Goal: Find specific page/section: Find specific page/section

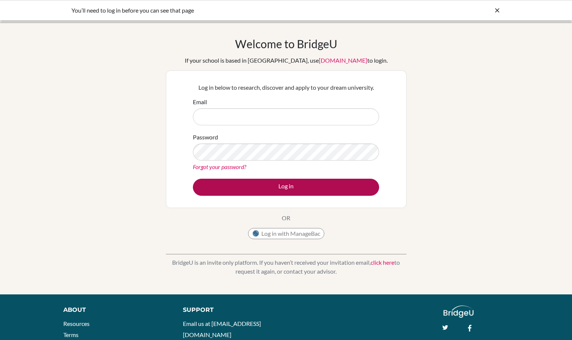
type input "nlm@stpaulsschool.org.uk"
click at [277, 184] on button "Log in" at bounding box center [286, 186] width 186 height 17
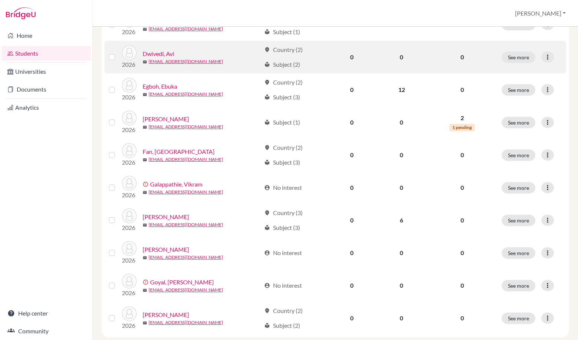
scroll to position [508, 0]
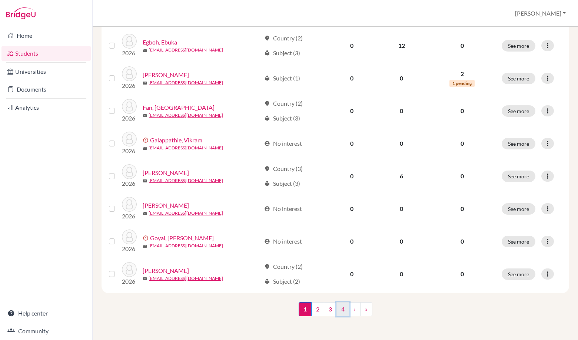
click at [339, 310] on link "4" at bounding box center [342, 309] width 13 height 14
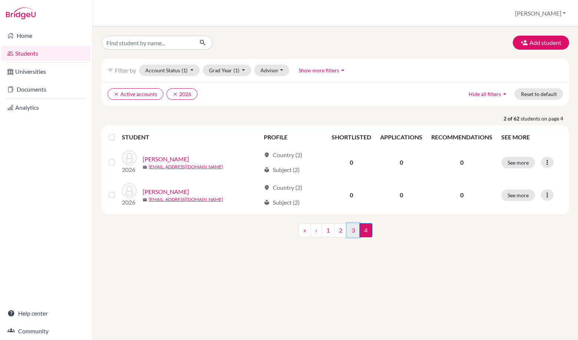
click at [352, 230] on link "3" at bounding box center [353, 230] width 13 height 14
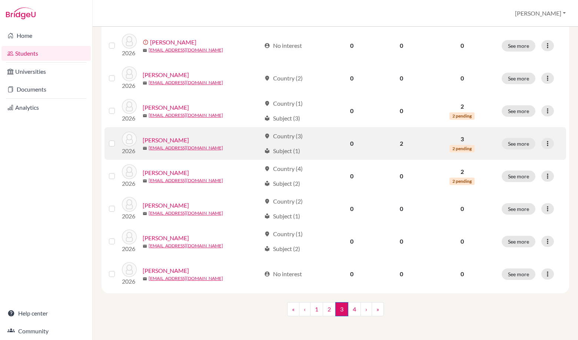
scroll to position [434, 0]
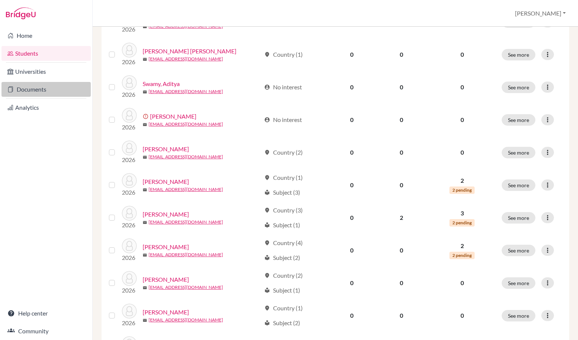
click at [63, 89] on link "Documents" at bounding box center [45, 89] width 89 height 15
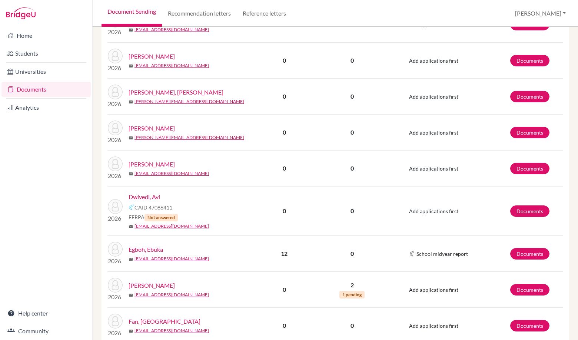
scroll to position [850, 0]
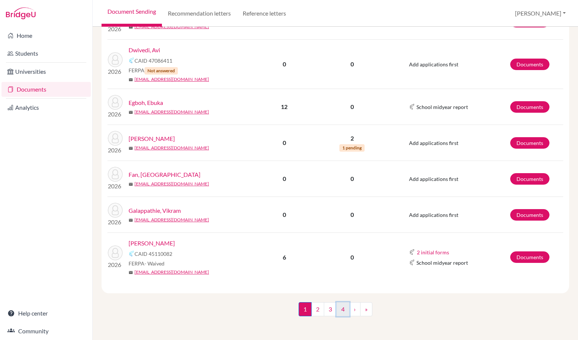
click at [338, 307] on link "4" at bounding box center [342, 309] width 13 height 14
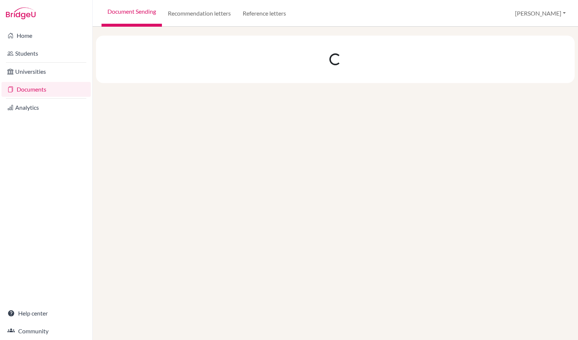
scroll to position [0, 0]
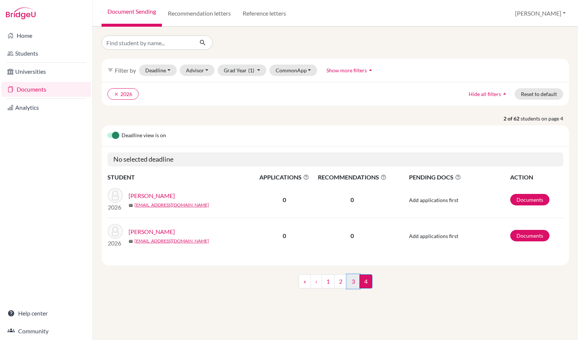
click at [349, 281] on link "3" at bounding box center [353, 281] width 13 height 14
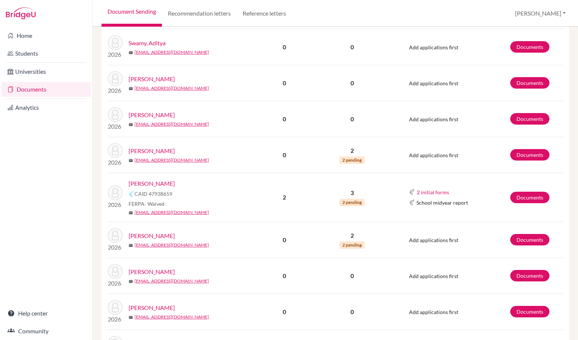
scroll to position [534, 0]
